Goal: Information Seeking & Learning: Learn about a topic

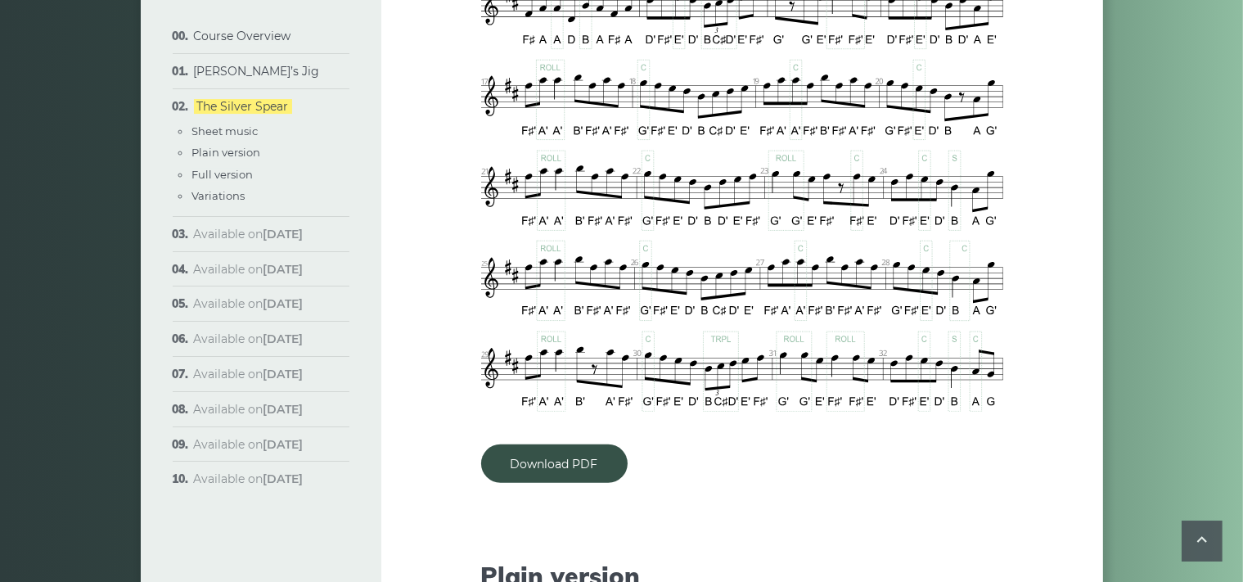
scroll to position [1156, 0]
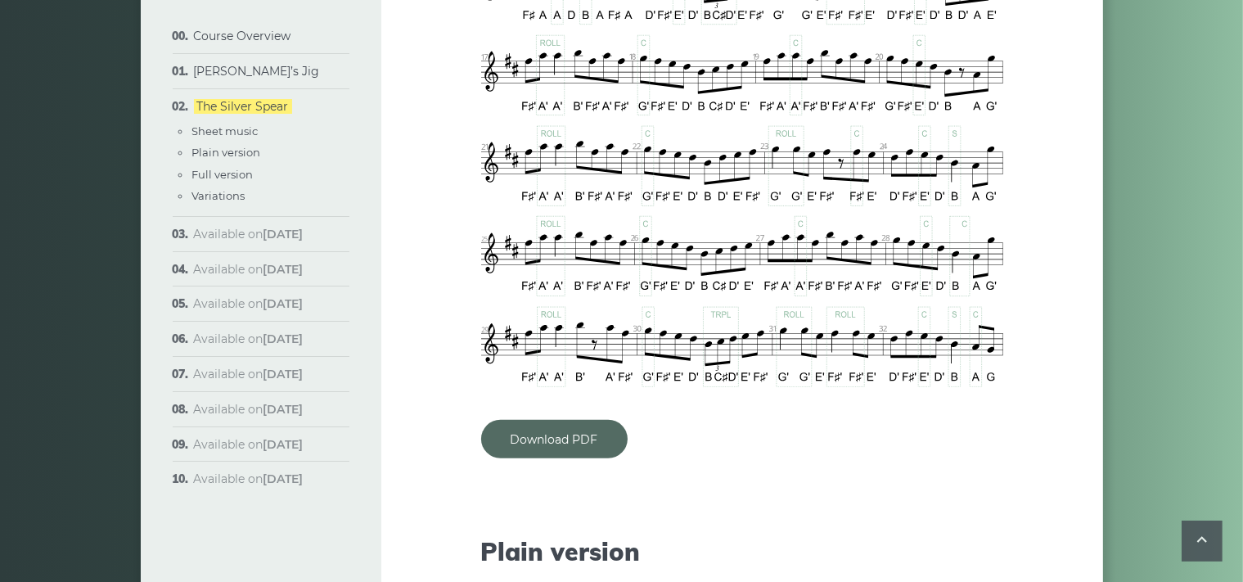
click at [550, 435] on link "Download PDF" at bounding box center [554, 439] width 147 height 38
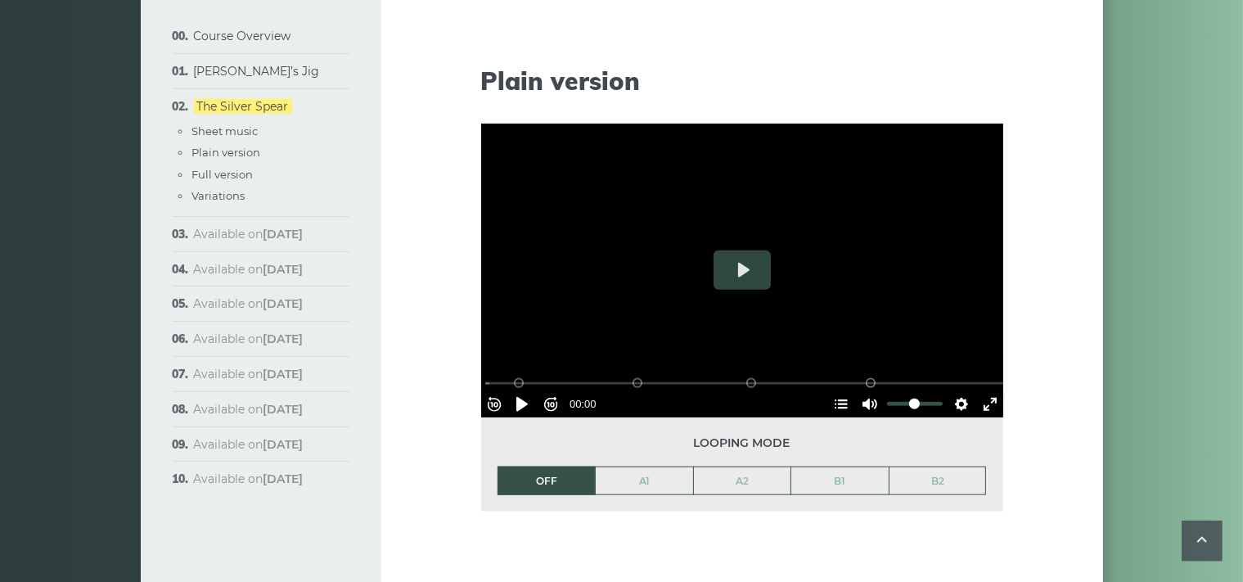
scroll to position [1670, 0]
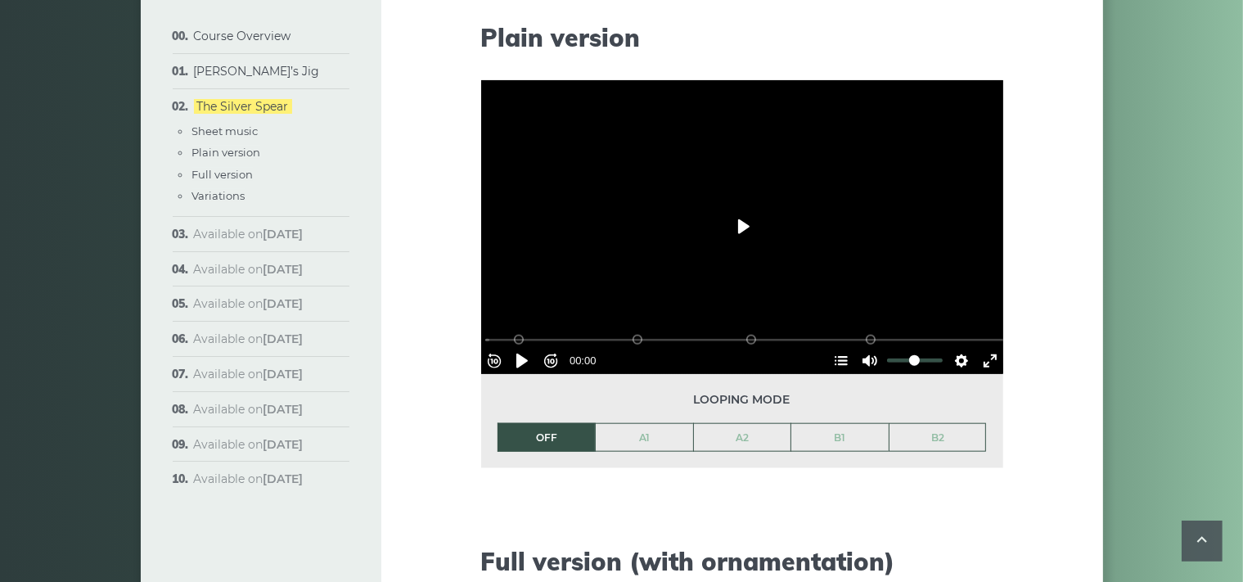
click at [741, 228] on button "Play" at bounding box center [742, 226] width 57 height 39
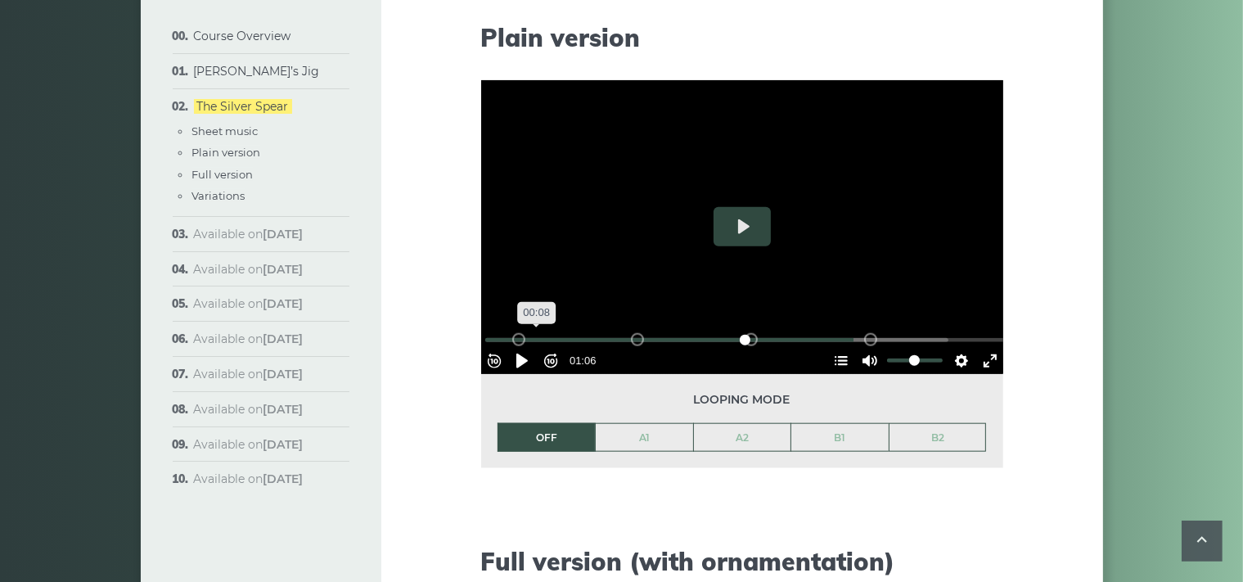
click at [543, 332] on input "Seek" at bounding box center [745, 340] width 521 height 16
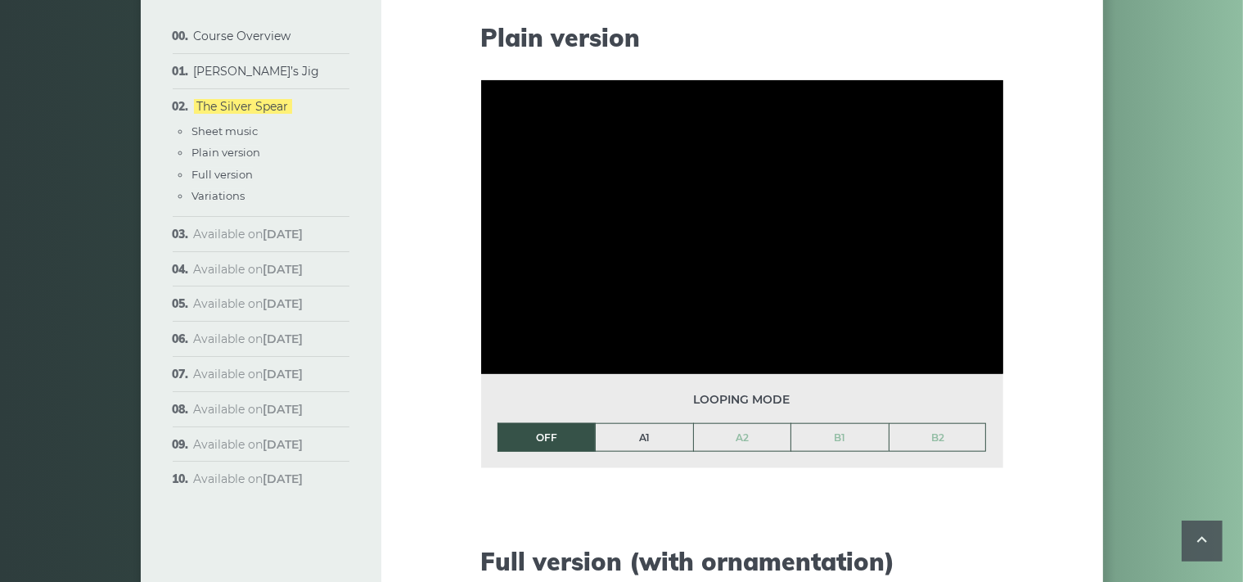
click at [652, 441] on link "A1" at bounding box center [644, 438] width 97 height 28
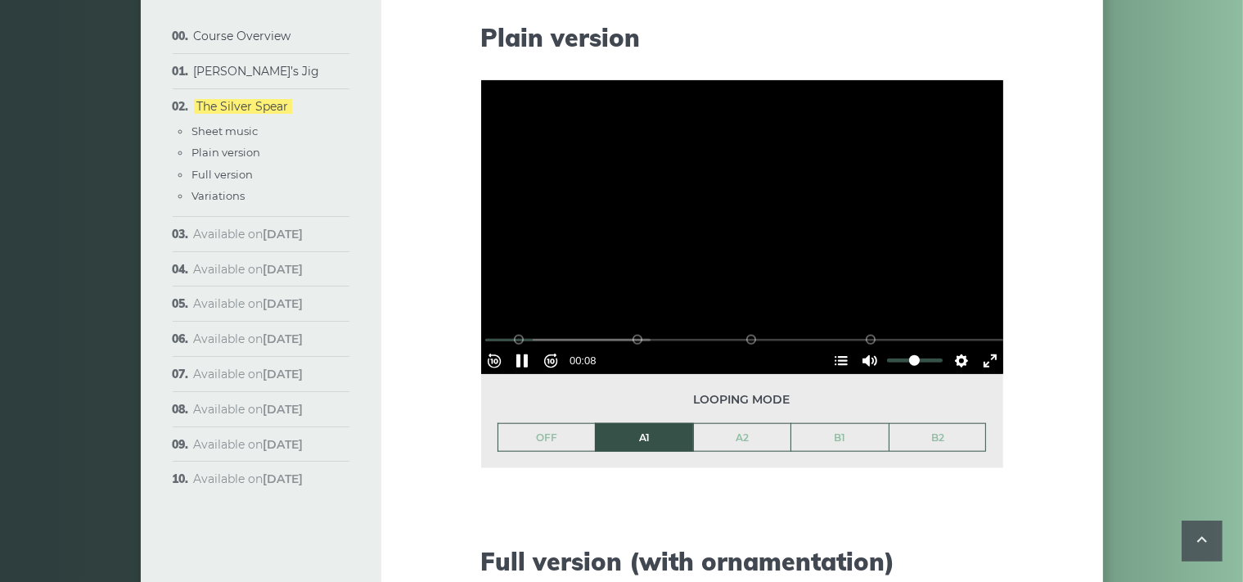
click at [882, 222] on div at bounding box center [742, 227] width 522 height 294
click at [742, 227] on button "Play" at bounding box center [742, 226] width 57 height 39
click at [704, 249] on div at bounding box center [742, 227] width 522 height 294
type input "*****"
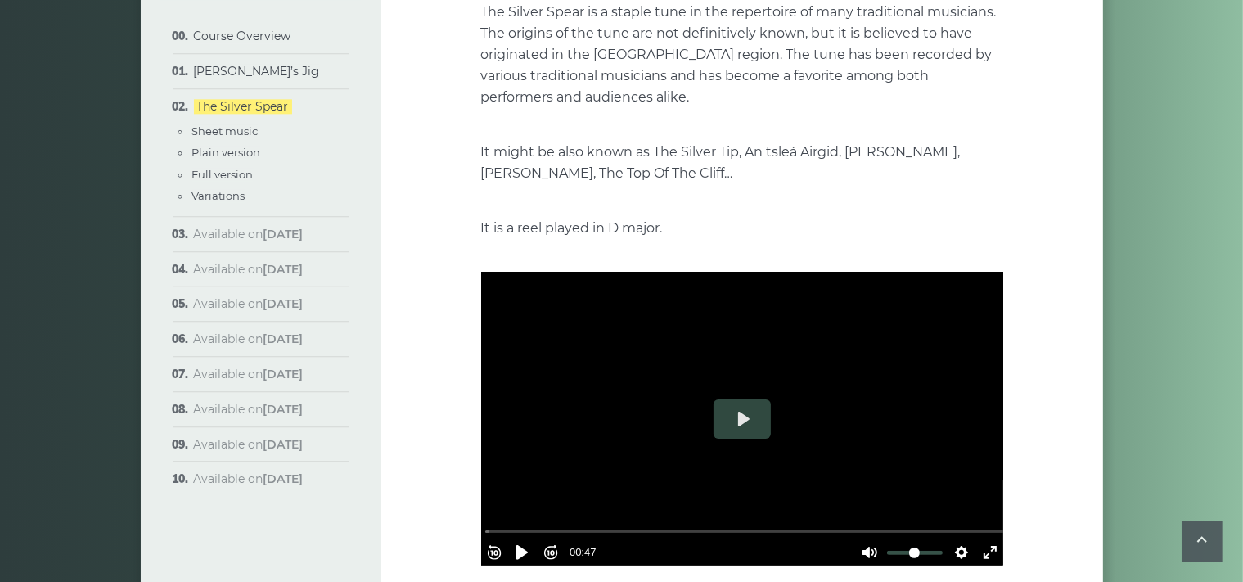
scroll to position [189, 0]
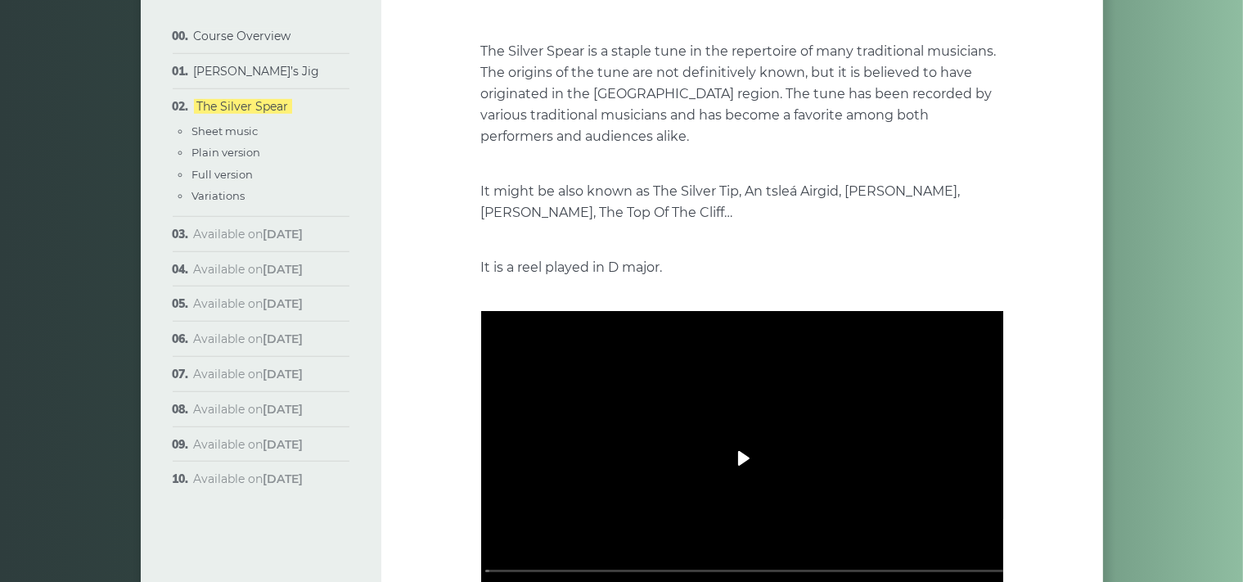
click at [746, 461] on button "Play" at bounding box center [742, 458] width 57 height 39
type input "*****"
